Goal: Understand process/instructions: Understand process/instructions

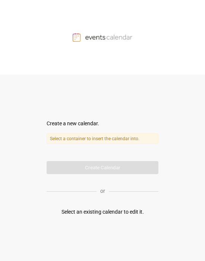
click at [117, 214] on div "Select an existing calendar to edit it." at bounding box center [102, 212] width 82 height 8
click at [85, 137] on label "Select a container to insert the calendar into." at bounding box center [103, 138] width 112 height 10
click at [101, 154] on div "Select a container to insert the calendar into. Calendar name" at bounding box center [103, 144] width 112 height 22
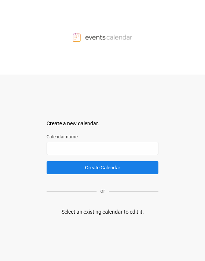
click at [92, 134] on div "Select an existing calendar to edit it." at bounding box center [102, 212] width 82 height 8
